Goal: Task Accomplishment & Management: Complete application form

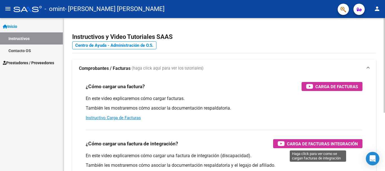
click at [323, 147] on span "Carga de Facturas Integración" at bounding box center [322, 143] width 71 height 7
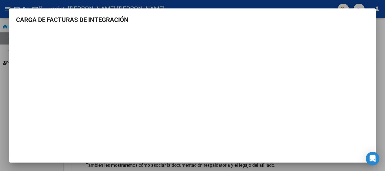
scroll to position [1, 0]
click at [385, 110] on div at bounding box center [192, 85] width 385 height 171
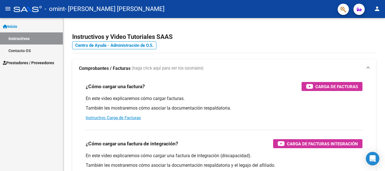
click at [31, 64] on span "Prestadores / Proveedores" at bounding box center [28, 63] width 51 height 6
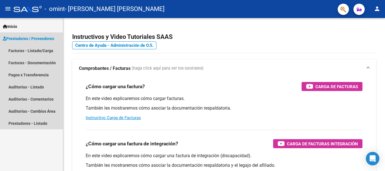
click at [38, 39] on span "Prestadores / Proveedores" at bounding box center [28, 39] width 51 height 6
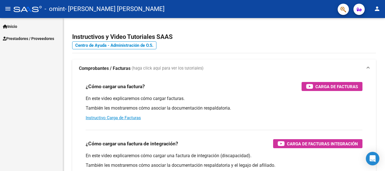
click at [39, 39] on span "Prestadores / Proveedores" at bounding box center [28, 39] width 51 height 6
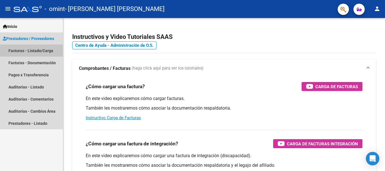
click at [47, 52] on link "Facturas - Listado/Carga" at bounding box center [31, 51] width 63 height 12
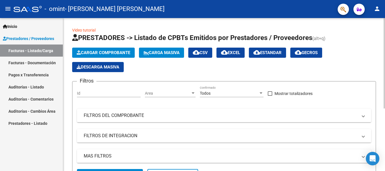
click at [127, 50] on span "Cargar Comprobante" at bounding box center [104, 52] width 54 height 5
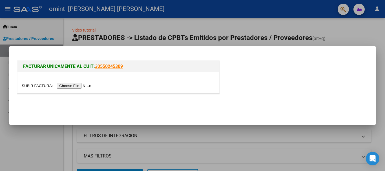
click at [72, 89] on input "file" at bounding box center [57, 86] width 71 height 6
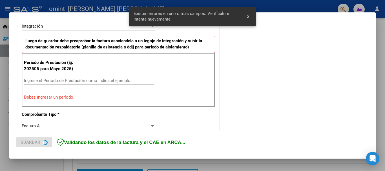
scroll to position [141, 0]
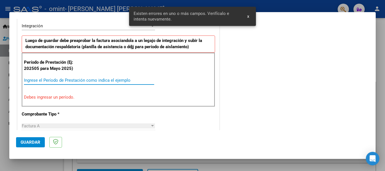
click at [87, 79] on input "Ingrese el Período de Prestación como indica el ejemplo" at bounding box center [89, 80] width 130 height 5
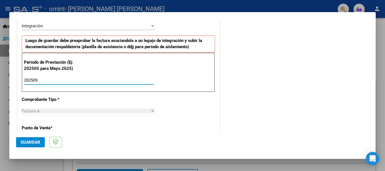
type input "202509"
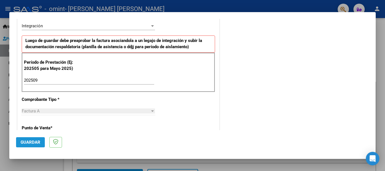
click at [34, 139] on button "Guardar" at bounding box center [30, 142] width 29 height 10
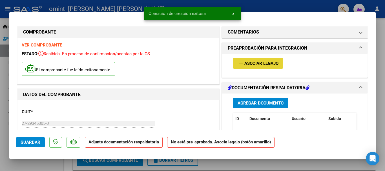
click at [267, 62] on span "Asociar Legajo" at bounding box center [261, 63] width 34 height 5
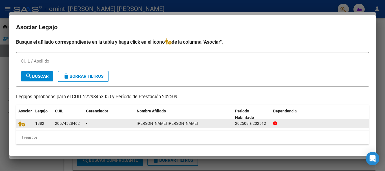
drag, startPoint x: 56, startPoint y: 123, endPoint x: 64, endPoint y: 124, distance: 8.2
click at [64, 124] on div "20574528462" at bounding box center [67, 123] width 25 height 6
drag, startPoint x: 55, startPoint y: 122, endPoint x: 79, endPoint y: 122, distance: 23.4
click at [79, 122] on div "20574528462" at bounding box center [67, 123] width 25 height 6
copy div "20574528462"
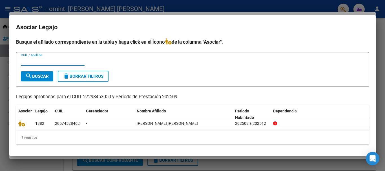
click at [31, 62] on input "CUIL / Apellido" at bounding box center [53, 61] width 64 height 5
paste input "20574528462"
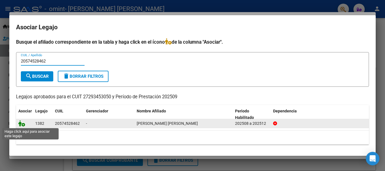
type input "20574528462"
click at [23, 124] on icon at bounding box center [21, 123] width 7 height 6
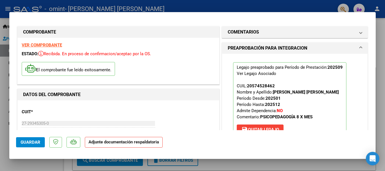
drag, startPoint x: 376, startPoint y: 34, endPoint x: 375, endPoint y: 43, distance: 8.8
click at [375, 43] on div "COMPROBANTE VER COMPROBANTE ESTADO: Recibida. En proceso de confirmacion/acepta…" at bounding box center [192, 85] width 385 height 171
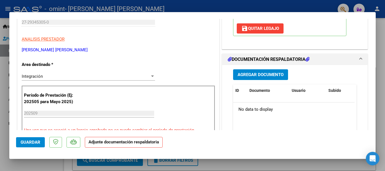
scroll to position [119, 0]
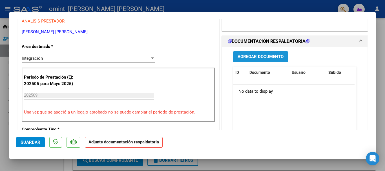
click at [248, 56] on span "Agregar Documento" at bounding box center [261, 56] width 46 height 5
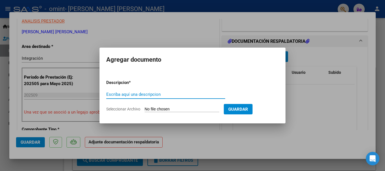
click at [168, 94] on input "Escriba aquí una descripcion" at bounding box center [165, 94] width 119 height 5
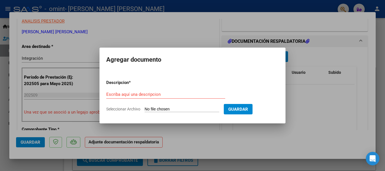
click at [171, 106] on form "Descripcion * Escriba aquí una descripcion Seleccionar Archivo Guardar" at bounding box center [192, 95] width 173 height 41
click at [156, 110] on input "Seleccionar Archivo" at bounding box center [182, 109] width 75 height 5
type input "C:\fakepath\Asistencia Ceci.pdf"
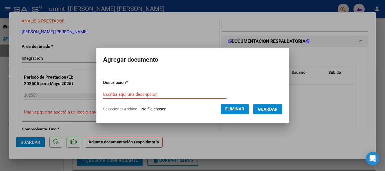
click at [140, 93] on input "Escriba aquí una descripcion" at bounding box center [165, 94] width 124 height 5
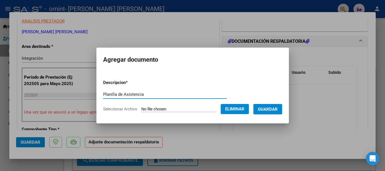
type input "Planilla de Asistencia"
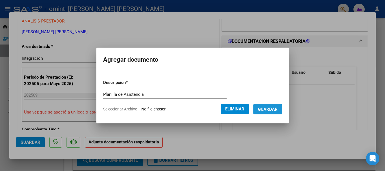
click at [270, 106] on button "Guardar" at bounding box center [268, 109] width 29 height 10
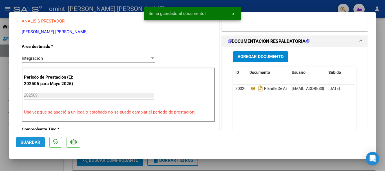
click at [34, 142] on span "Guardar" at bounding box center [31, 142] width 20 height 5
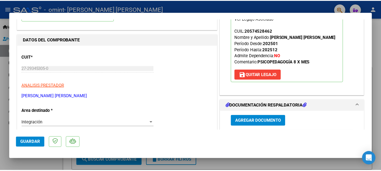
scroll to position [0, 0]
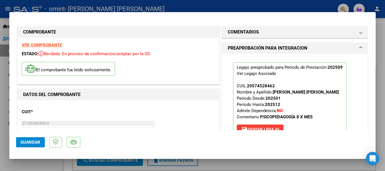
click at [382, 53] on div at bounding box center [192, 85] width 385 height 171
type input "$ 0,00"
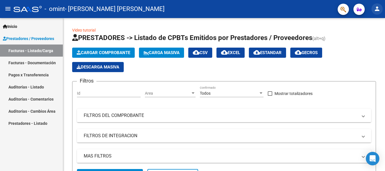
click at [379, 8] on mat-icon "person" at bounding box center [377, 8] width 7 height 7
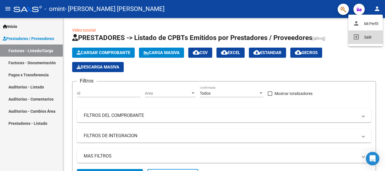
click at [365, 39] on button "exit_to_app Salir" at bounding box center [366, 37] width 34 height 14
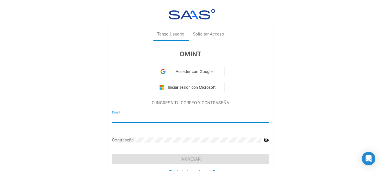
type input "[EMAIL_ADDRESS][DOMAIN_NAME]"
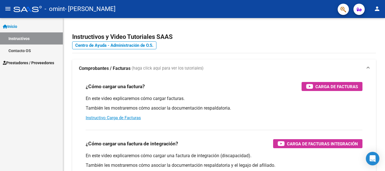
click at [39, 62] on span "Prestadores / Proveedores" at bounding box center [28, 63] width 51 height 6
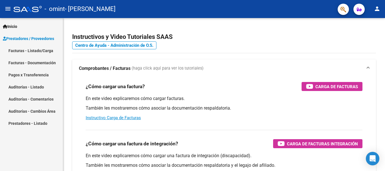
click at [40, 49] on link "Facturas - Listado/Carga" at bounding box center [31, 51] width 63 height 12
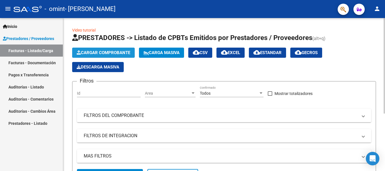
click at [116, 51] on span "Cargar Comprobante" at bounding box center [104, 52] width 54 height 5
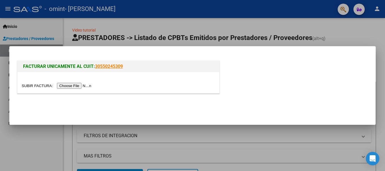
click at [83, 86] on input "file" at bounding box center [57, 86] width 71 height 6
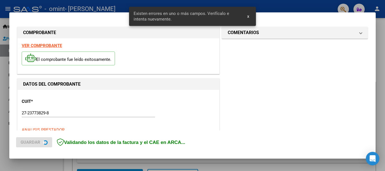
scroll to position [141, 0]
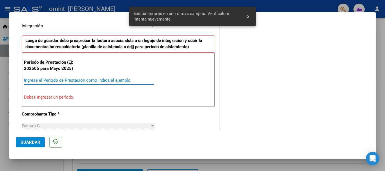
click at [61, 81] on input "Ingrese el Período de Prestación como indica el ejemplo" at bounding box center [89, 80] width 130 height 5
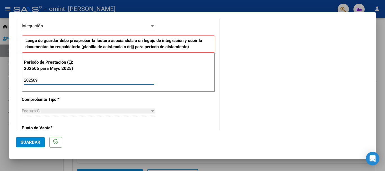
type input "202509"
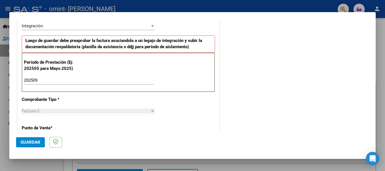
drag, startPoint x: 38, startPoint y: 140, endPoint x: 362, endPoint y: 123, distance: 325.3
click at [354, 123] on mat-dialog-container "COMPROBANTE VER COMPROBANTE El comprobante fue leído exitosamente. DATOS DEL CO…" at bounding box center [192, 85] width 367 height 147
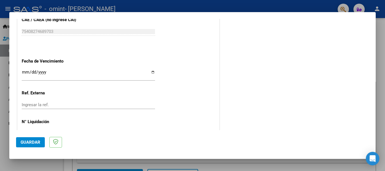
scroll to position [385, 0]
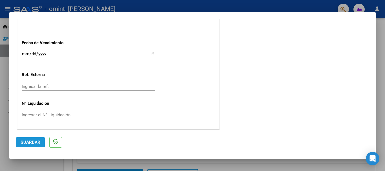
click at [23, 143] on span "Guardar" at bounding box center [31, 142] width 20 height 5
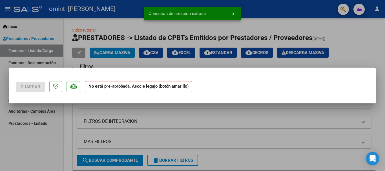
scroll to position [0, 0]
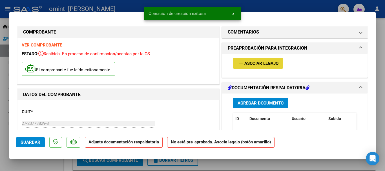
click at [257, 65] on span "Asociar Legajo" at bounding box center [261, 63] width 34 height 5
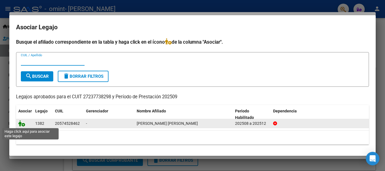
click at [20, 123] on icon at bounding box center [21, 123] width 7 height 6
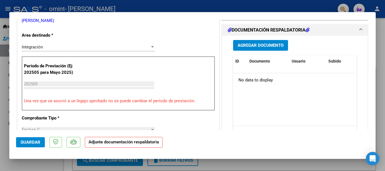
scroll to position [132, 0]
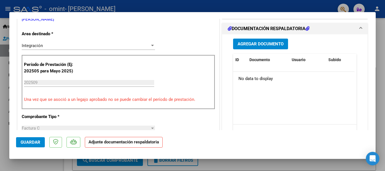
click at [259, 42] on span "Agregar Documento" at bounding box center [261, 44] width 46 height 5
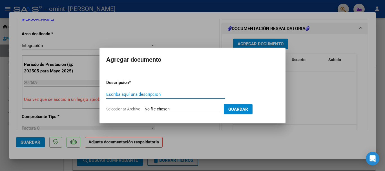
click at [158, 107] on input "Seleccionar Archivo" at bounding box center [182, 109] width 75 height 5
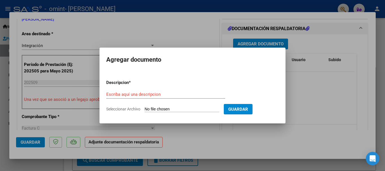
type input "C:\fakepath\asistencia Berna.pdf"
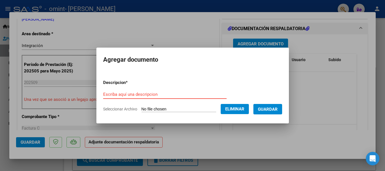
click at [126, 95] on input "Escriba aquí una descripcion" at bounding box center [165, 94] width 124 height 5
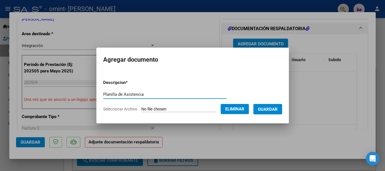
type input "Planilla de Asistencia"
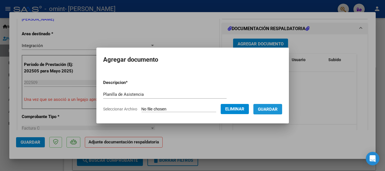
click at [276, 109] on span "Guardar" at bounding box center [268, 109] width 20 height 5
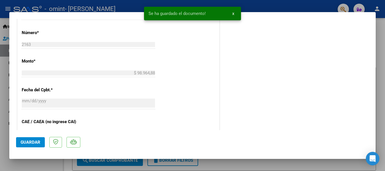
scroll to position [301, 0]
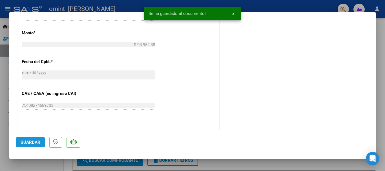
click at [30, 140] on span "Guardar" at bounding box center [31, 142] width 20 height 5
click at [381, 43] on div at bounding box center [192, 85] width 385 height 171
type input "$ 0,00"
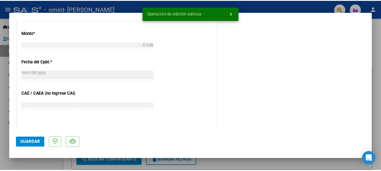
scroll to position [321, 0]
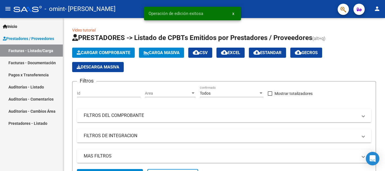
click at [377, 9] on mat-icon "person" at bounding box center [377, 8] width 7 height 7
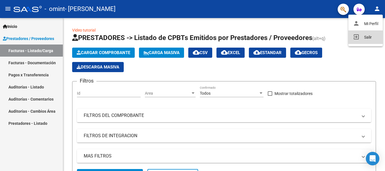
click at [364, 36] on button "exit_to_app Salir" at bounding box center [366, 37] width 34 height 14
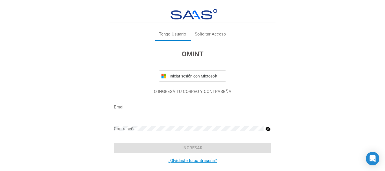
type input "bernaasua@gmail.com"
